Goal: Task Accomplishment & Management: Complete application form

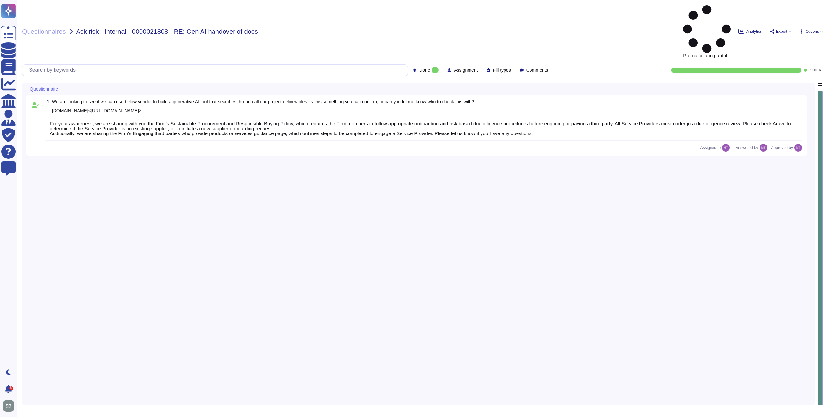
type textarea "For your awareness, we are sharing with you the Firm’s Sustainable Procurement …"
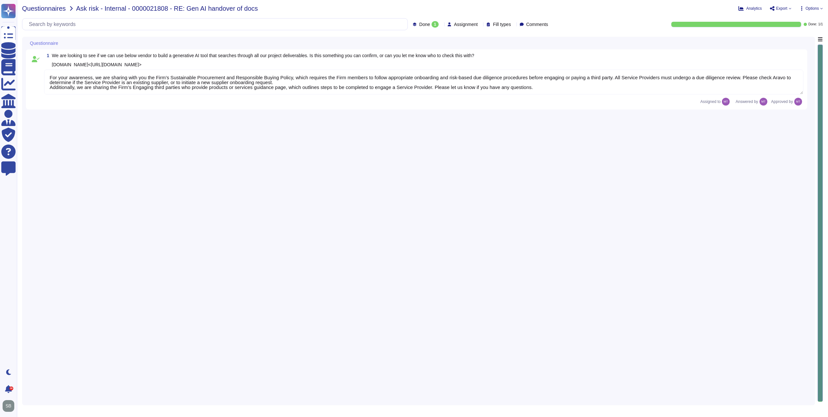
click at [44, 7] on span "Questionnaires" at bounding box center [44, 8] width 44 height 6
